Goal: Information Seeking & Learning: Find specific fact

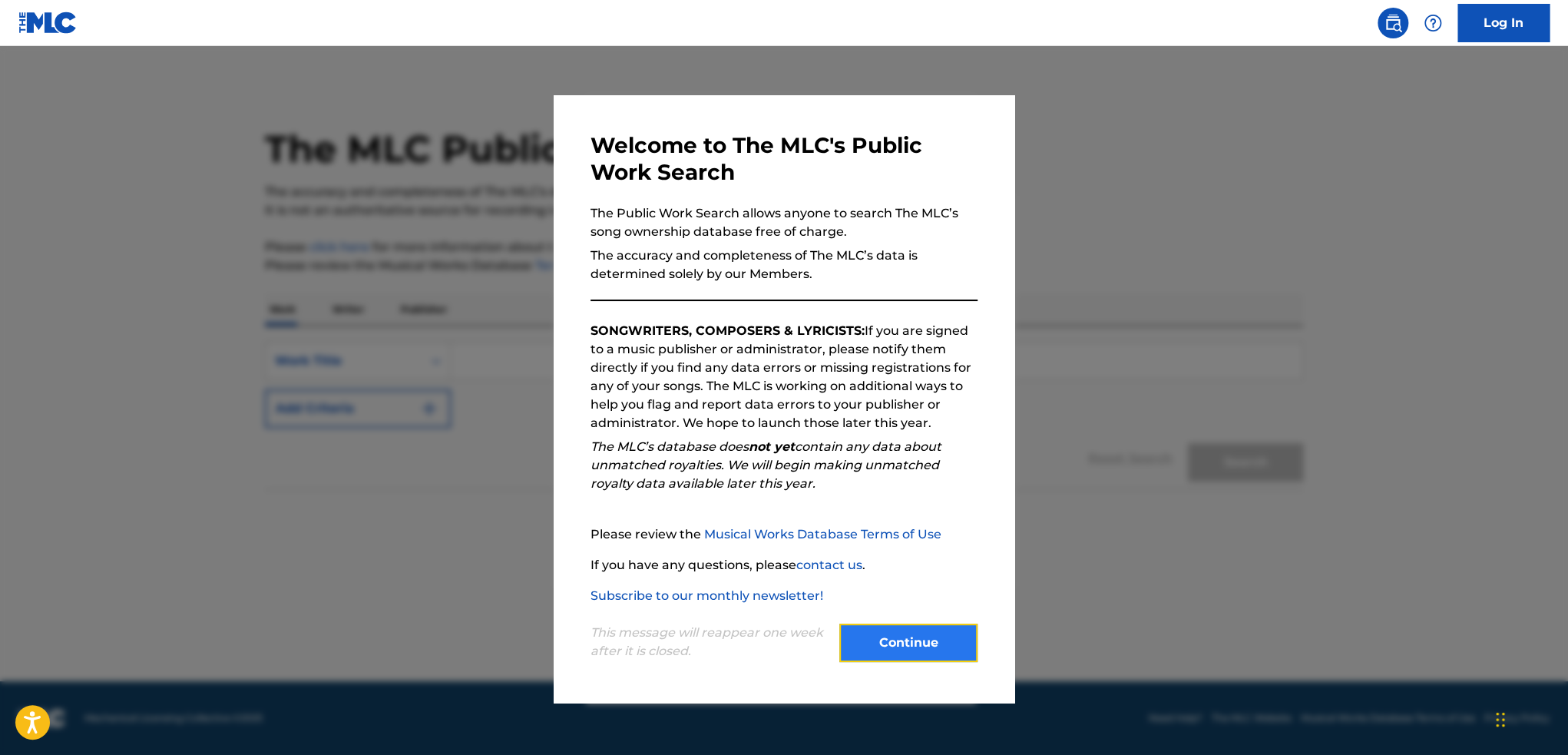
click at [879, 636] on button "Continue" at bounding box center [908, 643] width 138 height 38
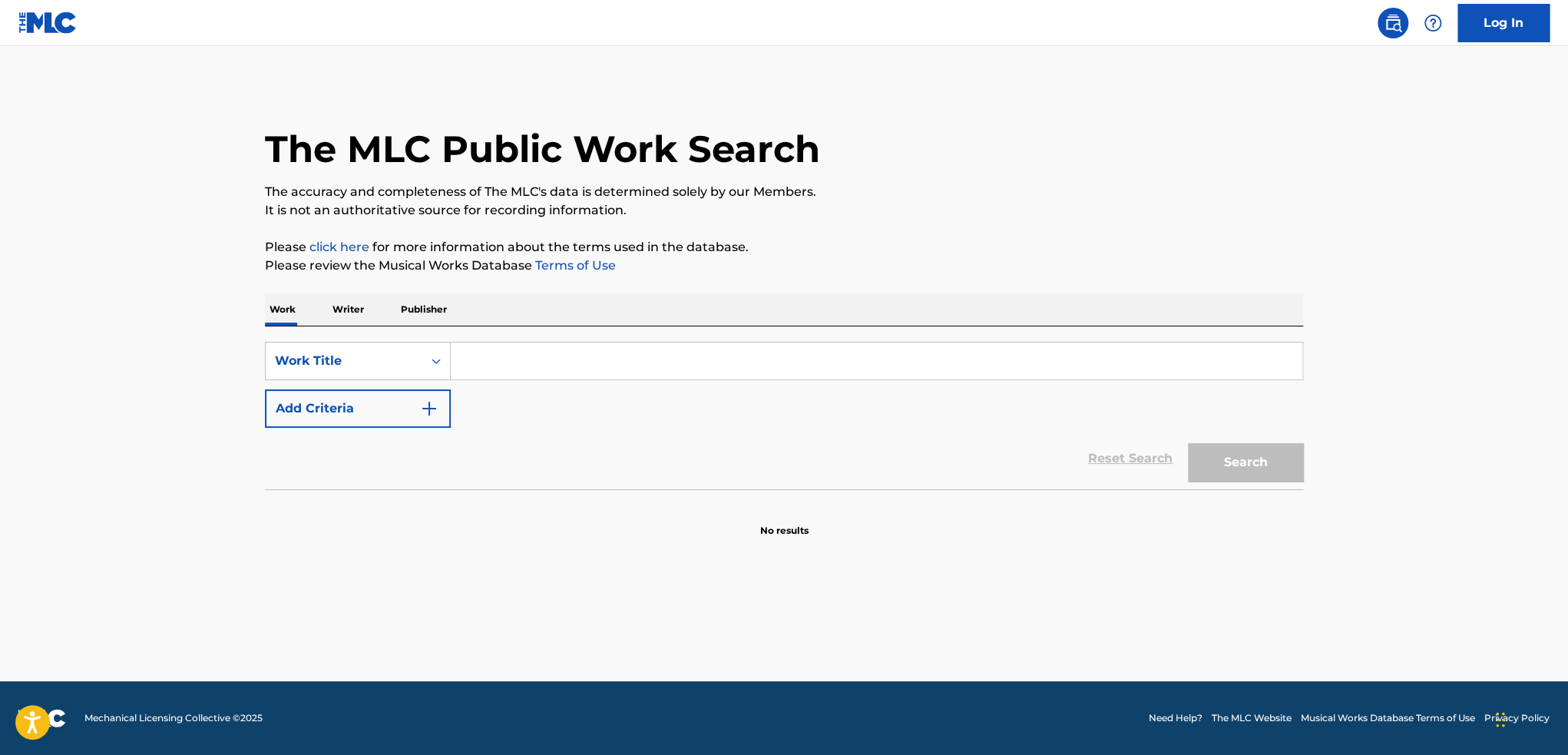
click at [511, 361] on input "Search Form" at bounding box center [876, 360] width 851 height 37
type input "basta de llamarme"
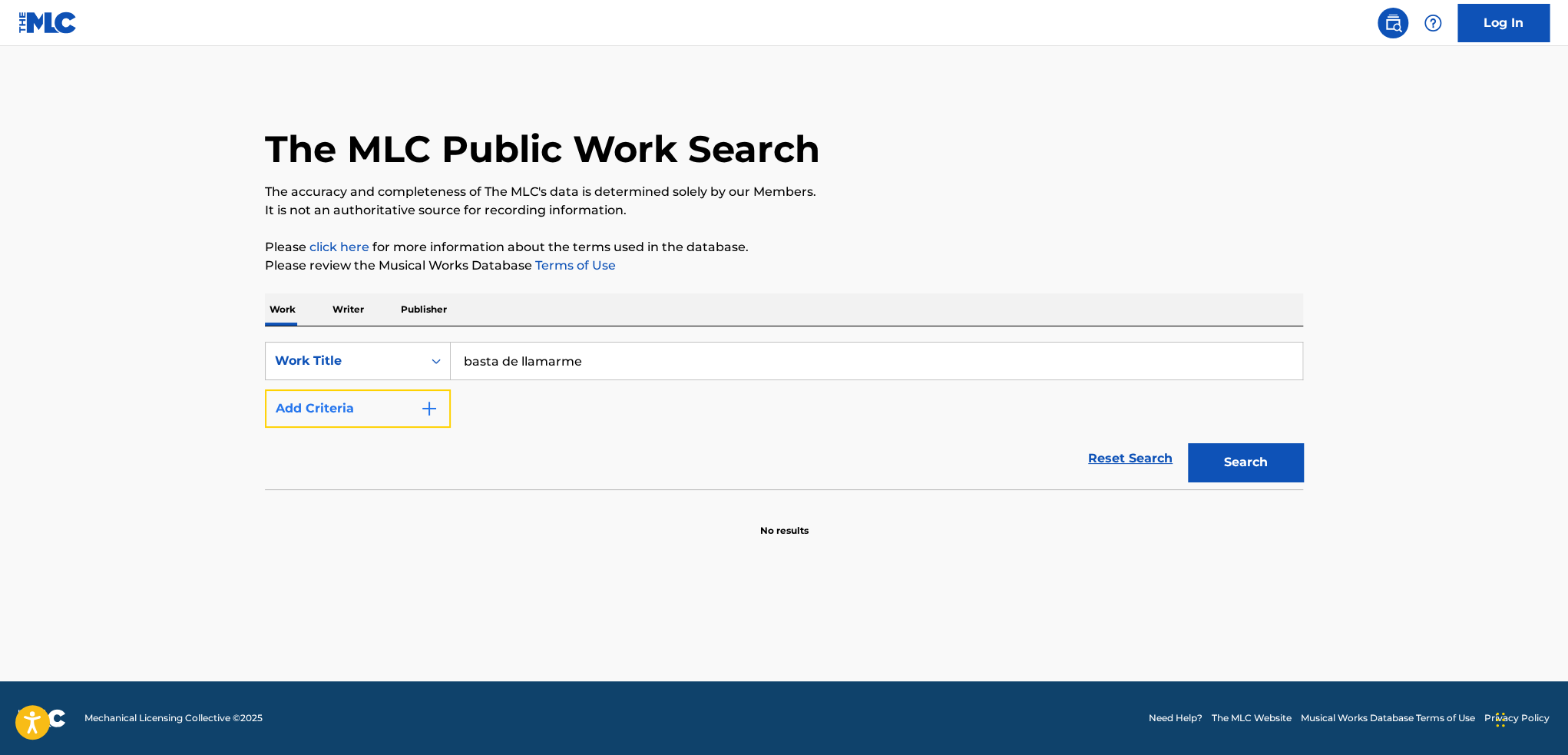
click at [310, 414] on button "Add Criteria" at bounding box center [358, 408] width 186 height 38
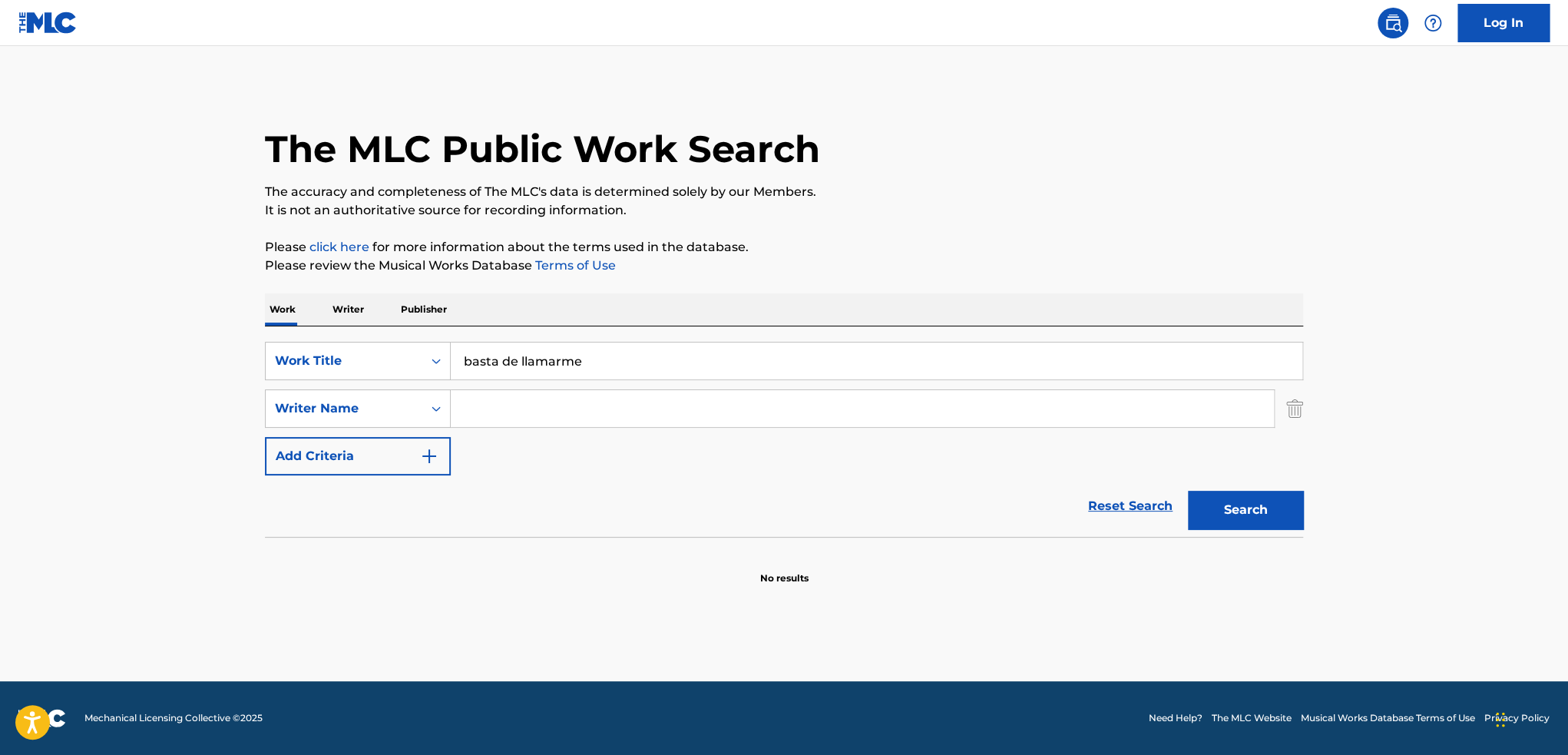
click at [549, 405] on input "Search Form" at bounding box center [862, 408] width 823 height 37
type input "capello"
click at [1188, 491] on button "Search" at bounding box center [1246, 509] width 115 height 38
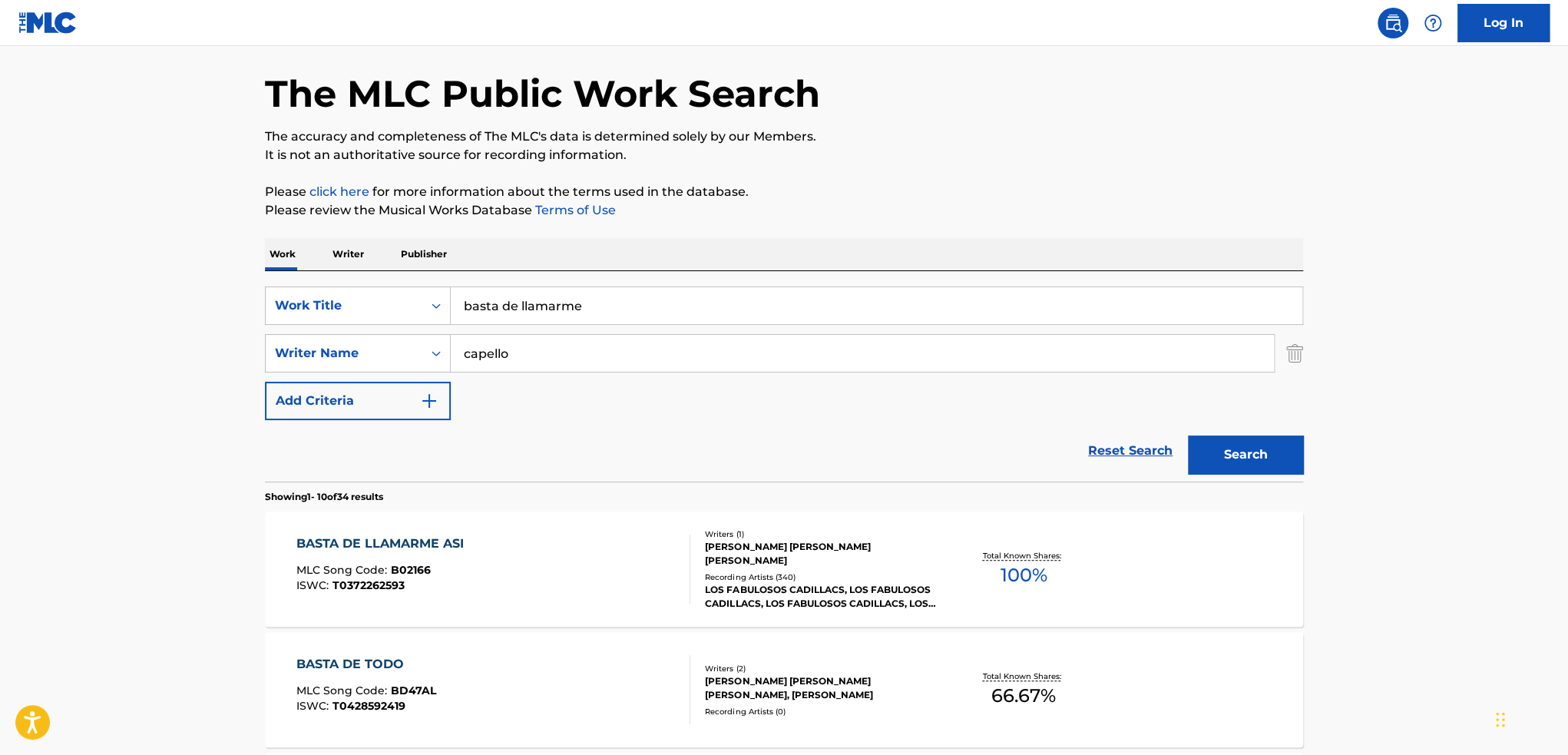
scroll to position [154, 0]
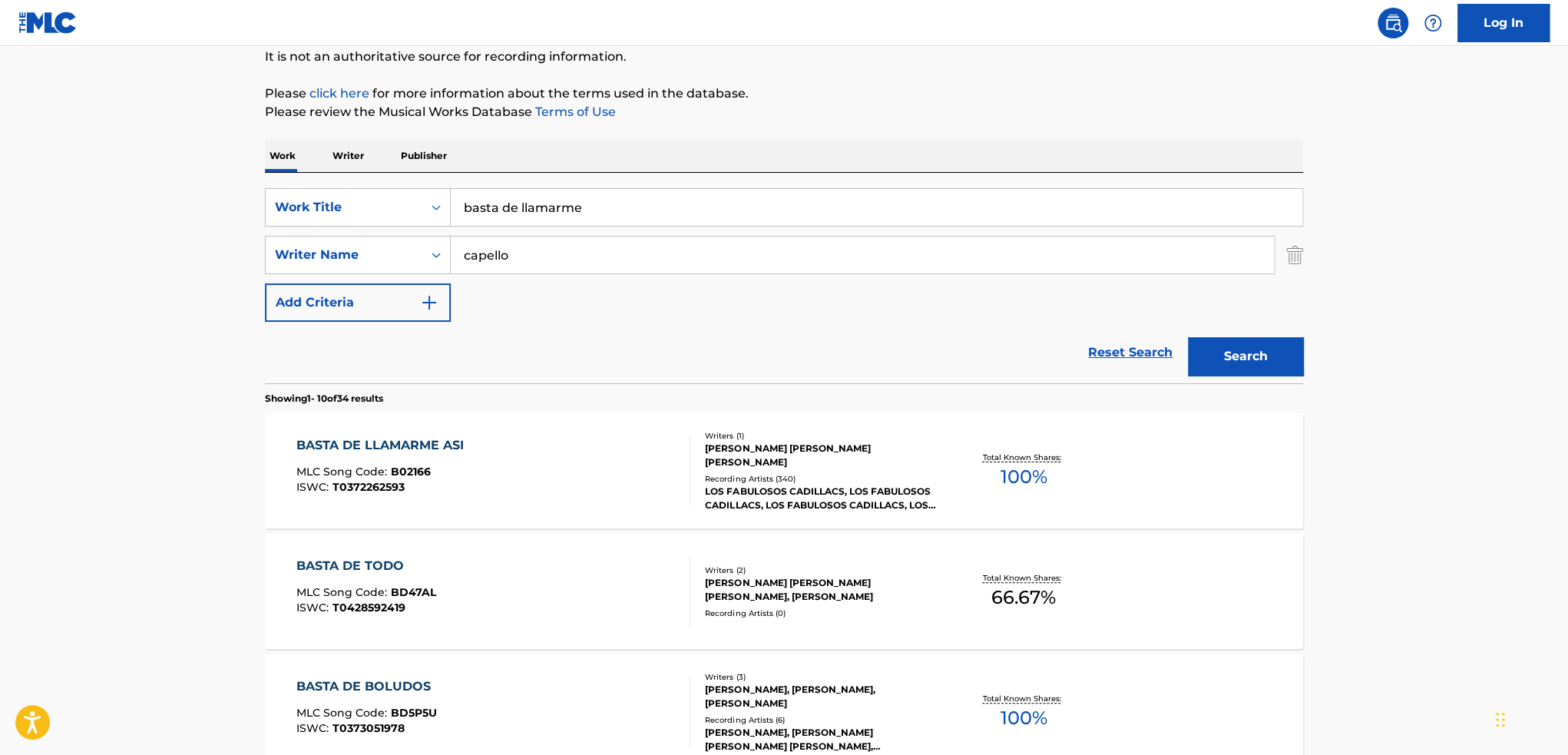
click at [836, 485] on div "LOS FABULOSOS CADILLACS, LOS FABULOSOS CADILLACS, LOS FABULOSOS CADILLACS, LOS …" at bounding box center [820, 498] width 232 height 27
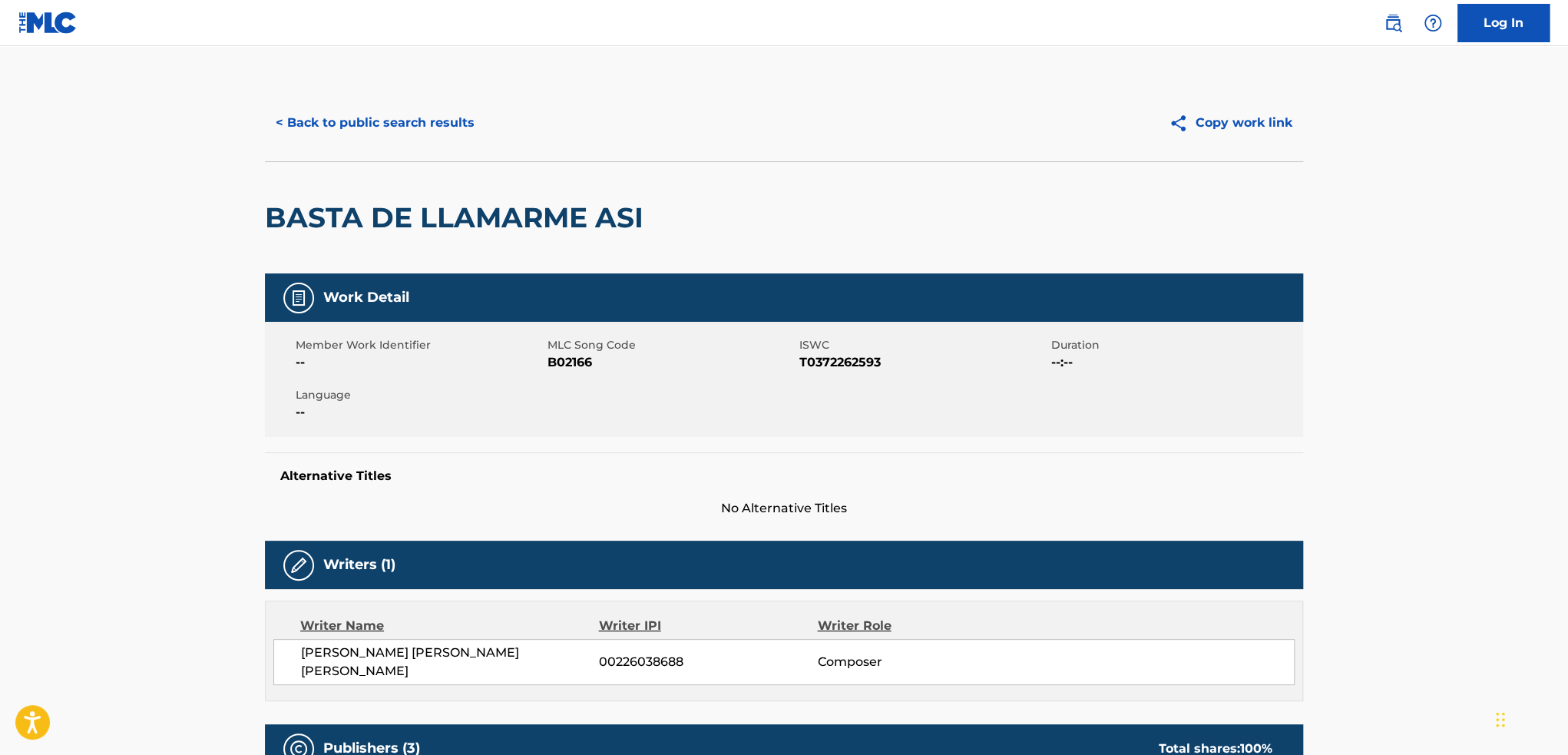
click at [565, 367] on span "B02166" at bounding box center [671, 363] width 248 height 19
copy span "B02166"
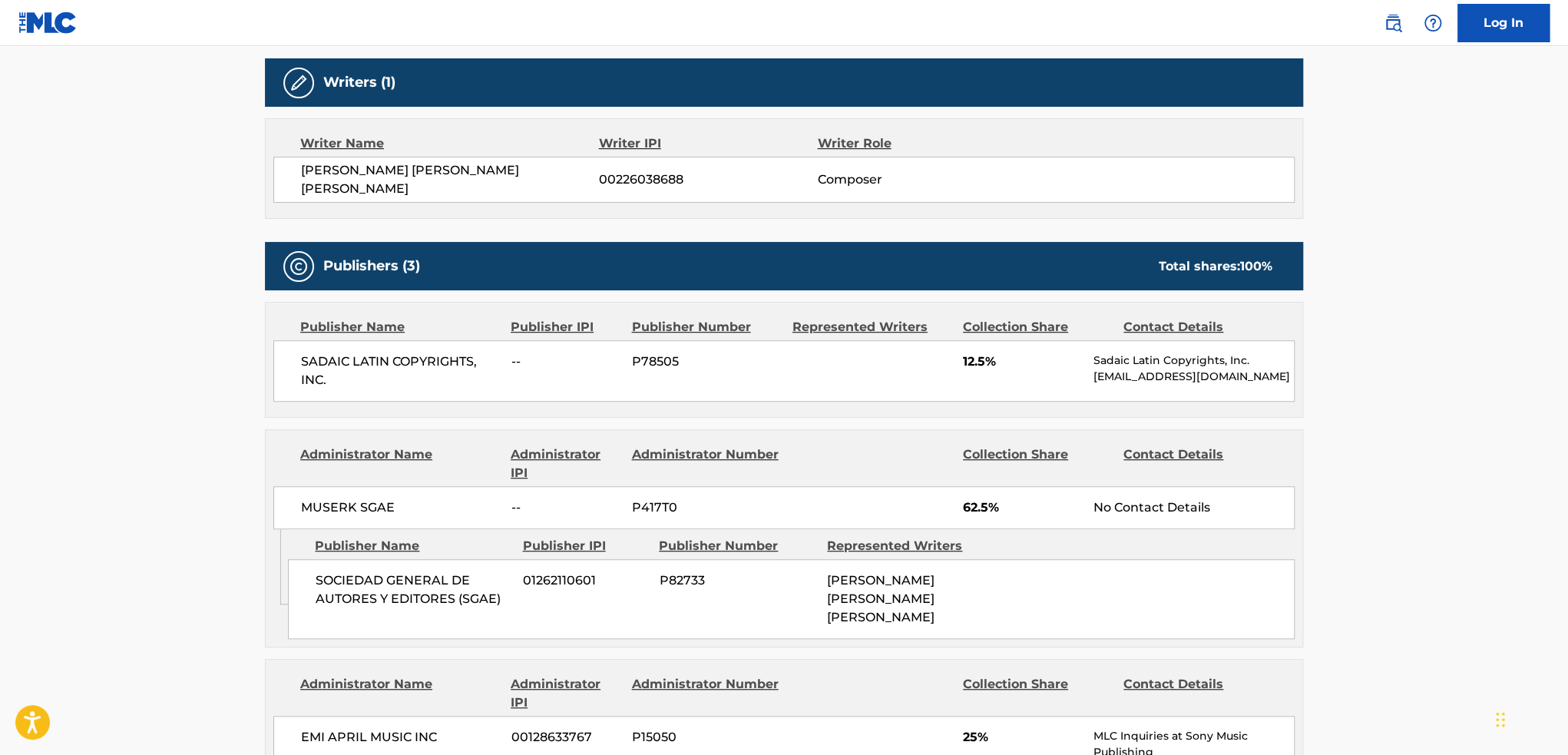
scroll to position [538, 0]
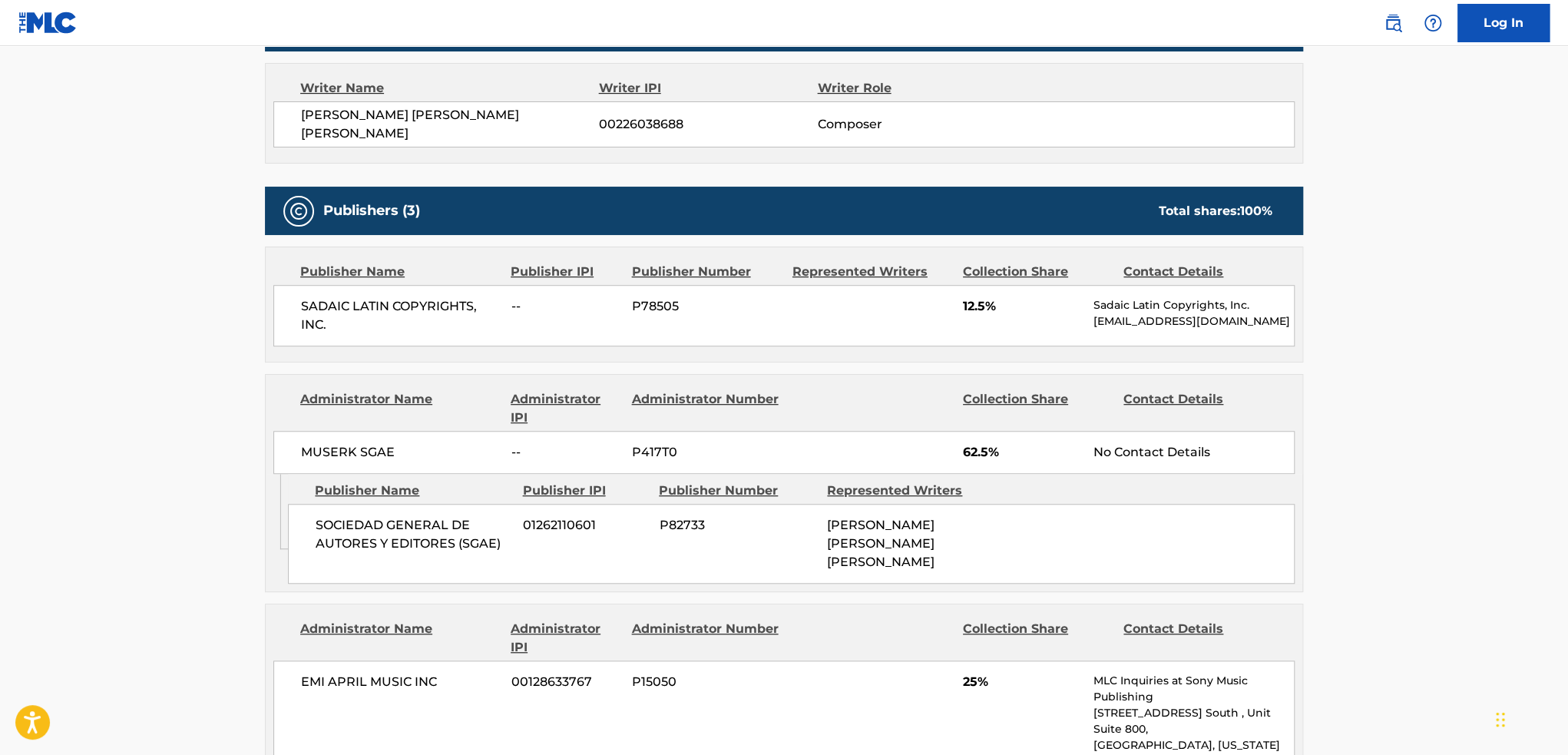
click at [933, 299] on div "SADAIC LATIN COPYRIGHTS, INC. -- P78505 12.5% Sadaic Latin Copyrights, Inc. [EM…" at bounding box center [784, 315] width 1021 height 62
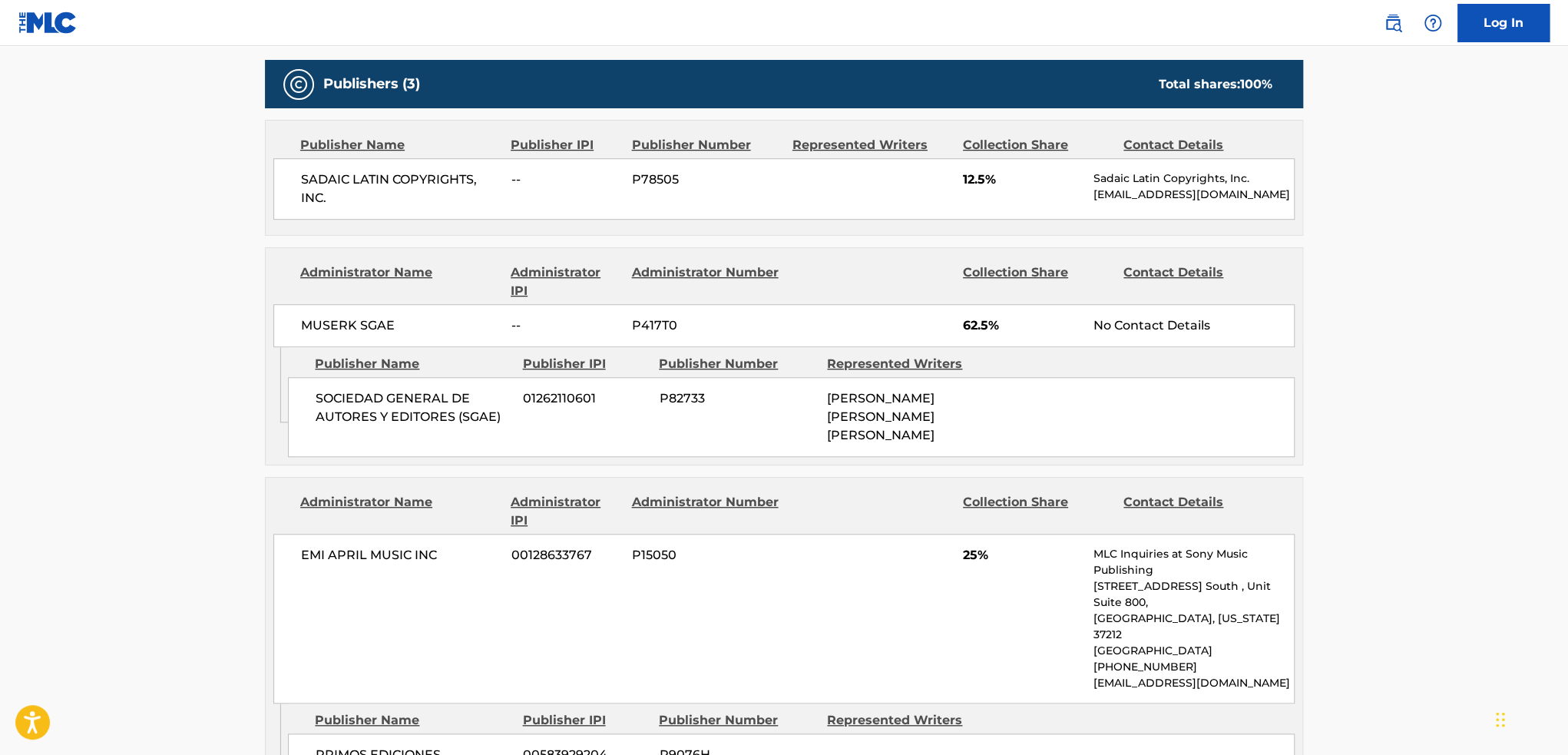
scroll to position [692, 0]
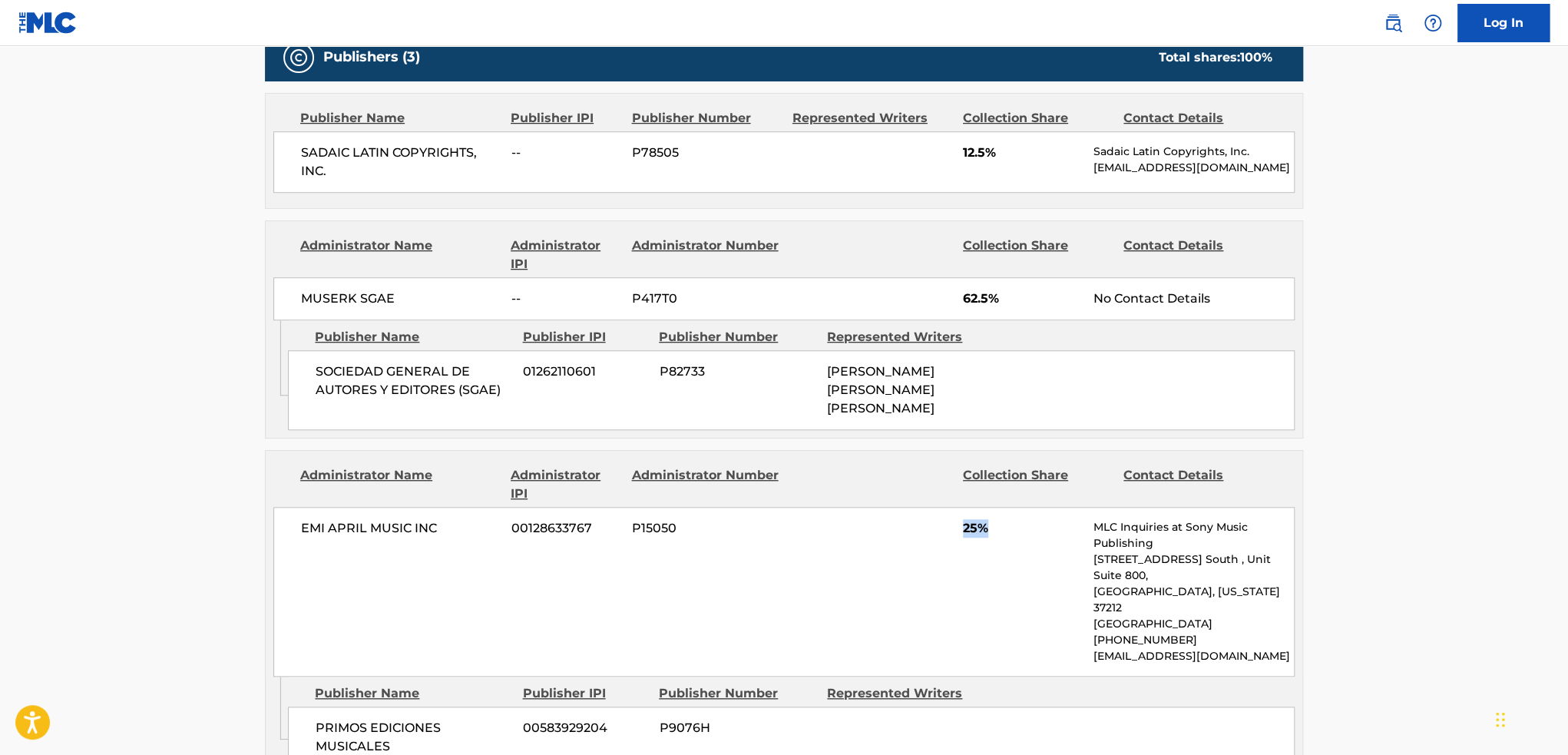
drag, startPoint x: 961, startPoint y: 503, endPoint x: 984, endPoint y: 502, distance: 23.0
click at [984, 519] on span "25%" at bounding box center [1022, 529] width 119 height 19
click at [942, 528] on div "EMI APRIL MUSIC INC 00128633767 P15050 25% MLC Inquiries at Sony Music Publishi…" at bounding box center [784, 592] width 1021 height 170
click at [158, 439] on main "< Back to public search results Copy work link BASTA DE LLAMARME ASI Work Detai…" at bounding box center [784, 364] width 1568 height 2019
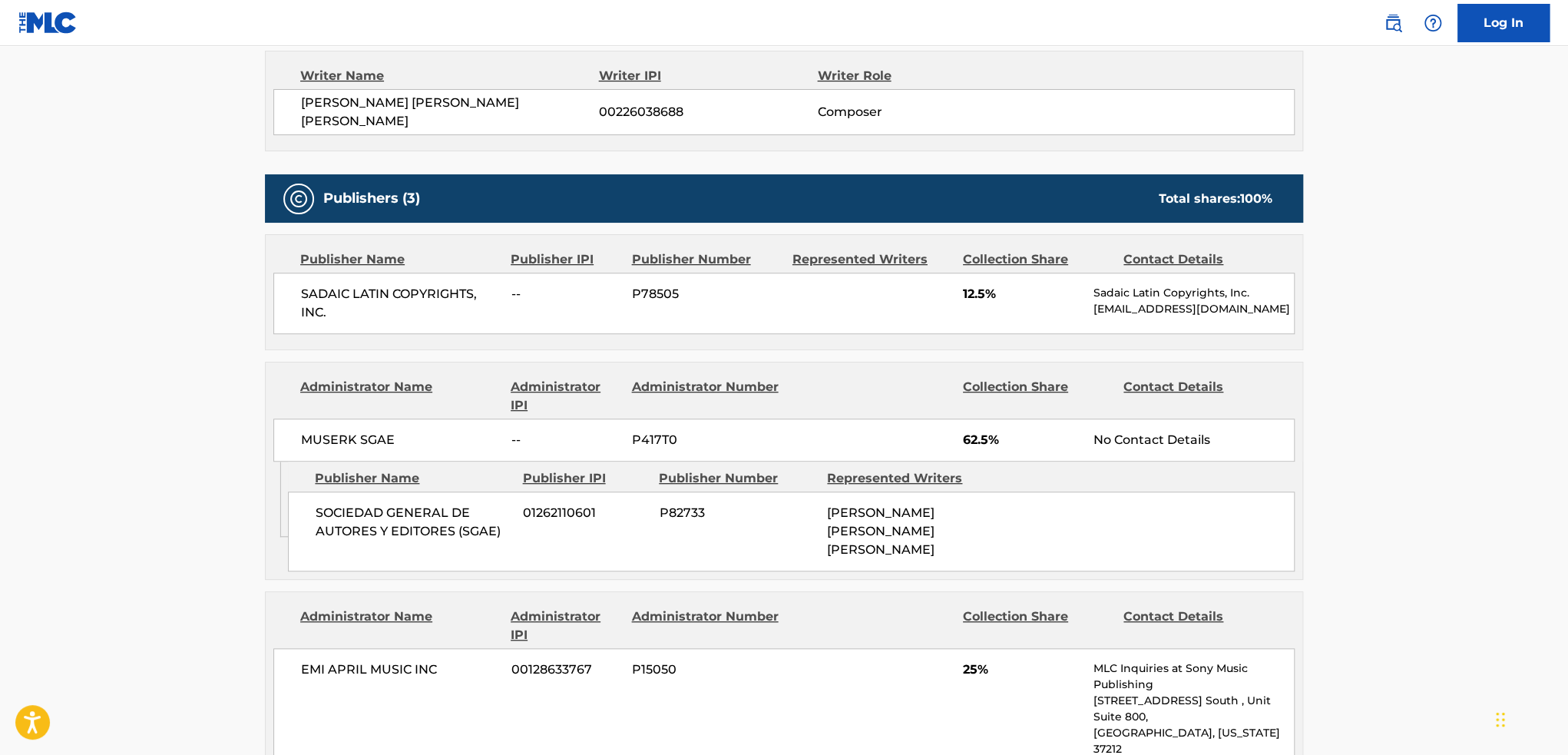
scroll to position [538, 0]
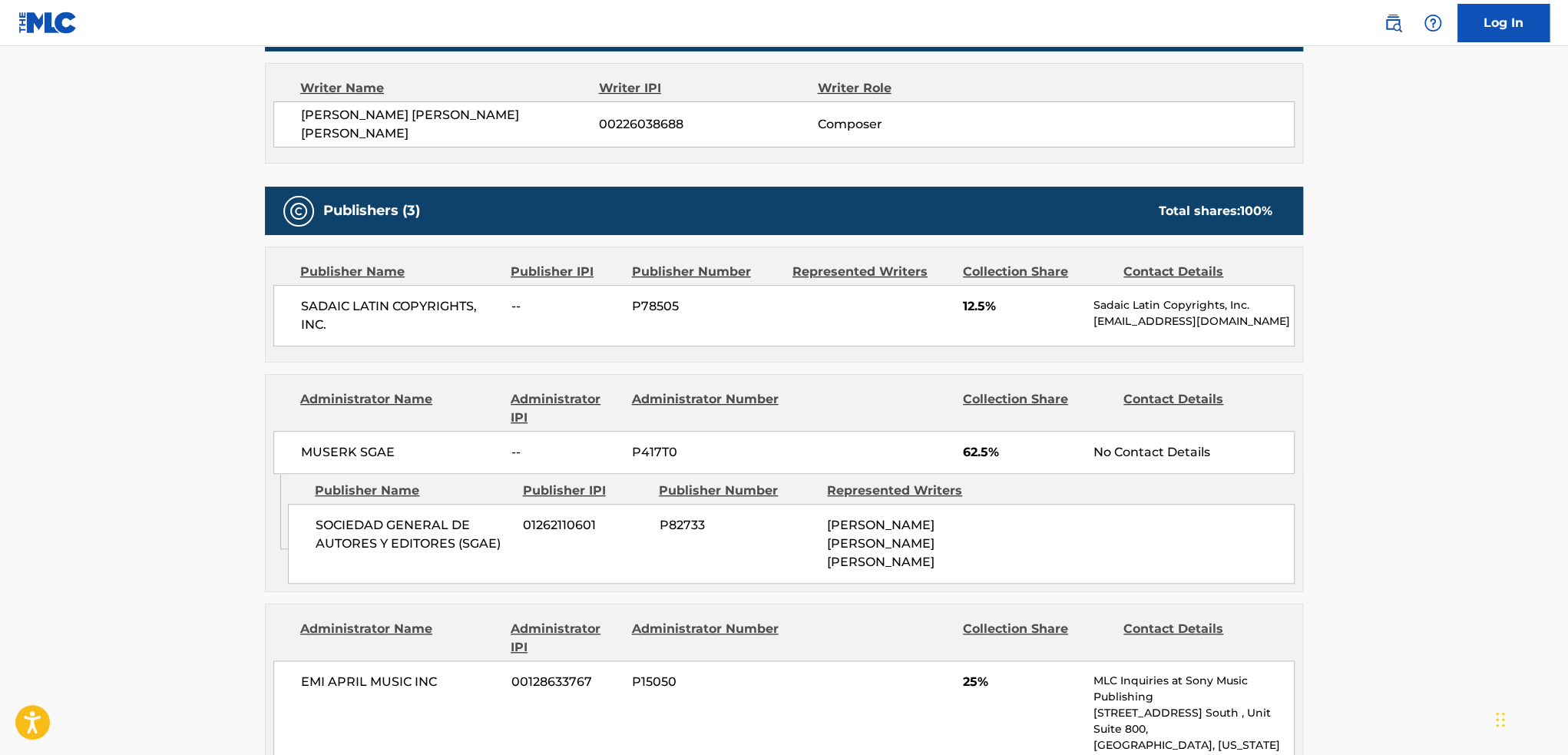
click at [1021, 319] on div "SADAIC LATIN COPYRIGHTS, INC. -- P78505 12.5% Sadaic Latin Copyrights, Inc. [EM…" at bounding box center [784, 315] width 1021 height 62
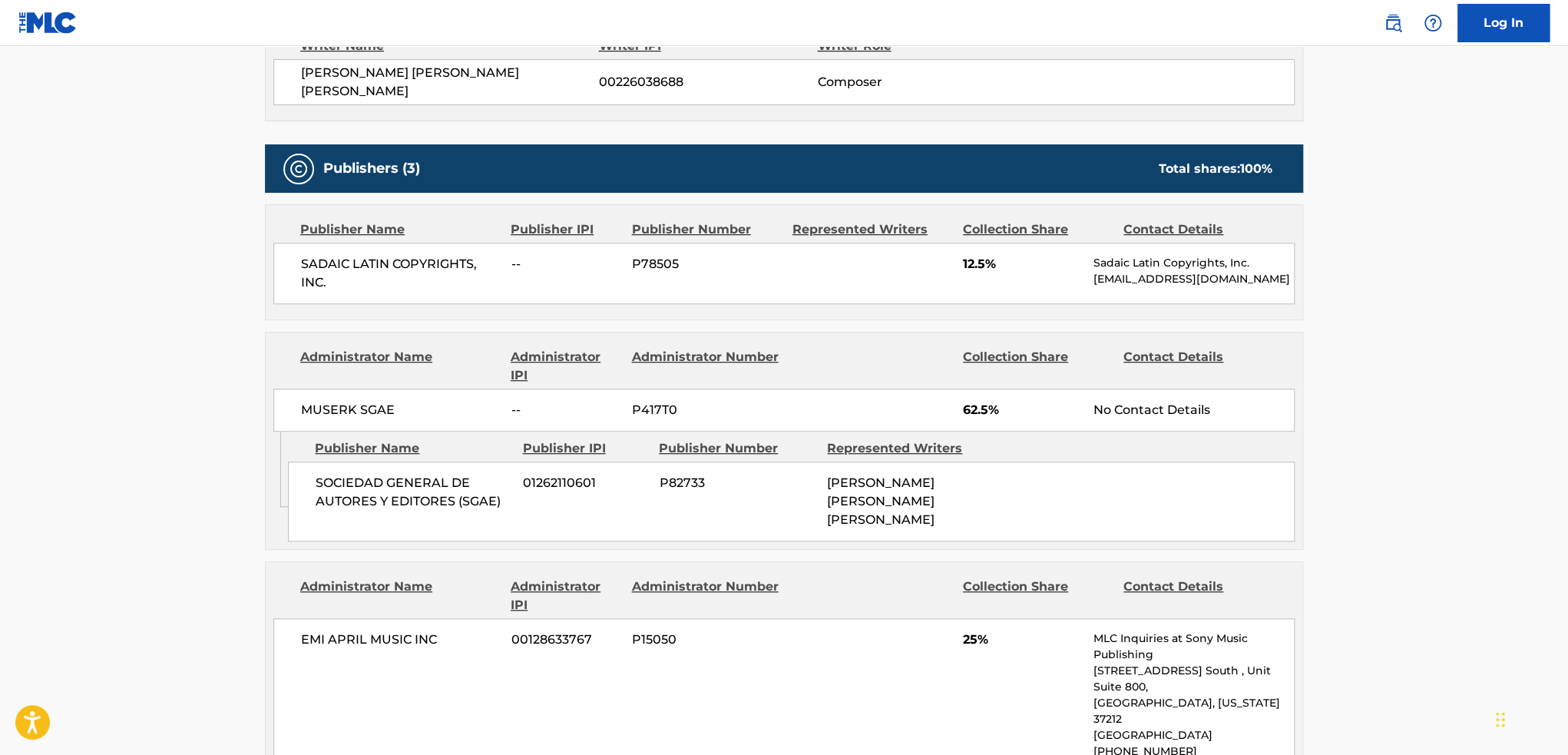
scroll to position [692, 0]
